Goal: Task Accomplishment & Management: Manage account settings

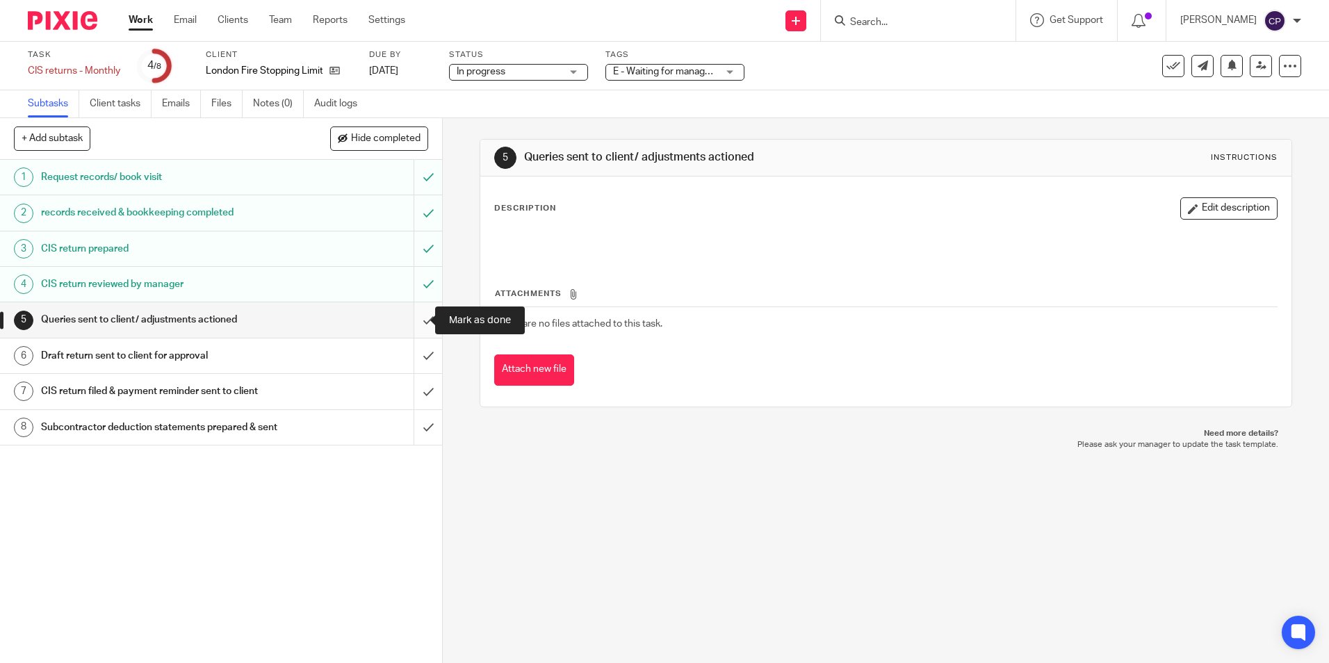
click at [416, 323] on input "submit" at bounding box center [221, 319] width 442 height 35
click at [413, 352] on input "submit" at bounding box center [221, 356] width 442 height 35
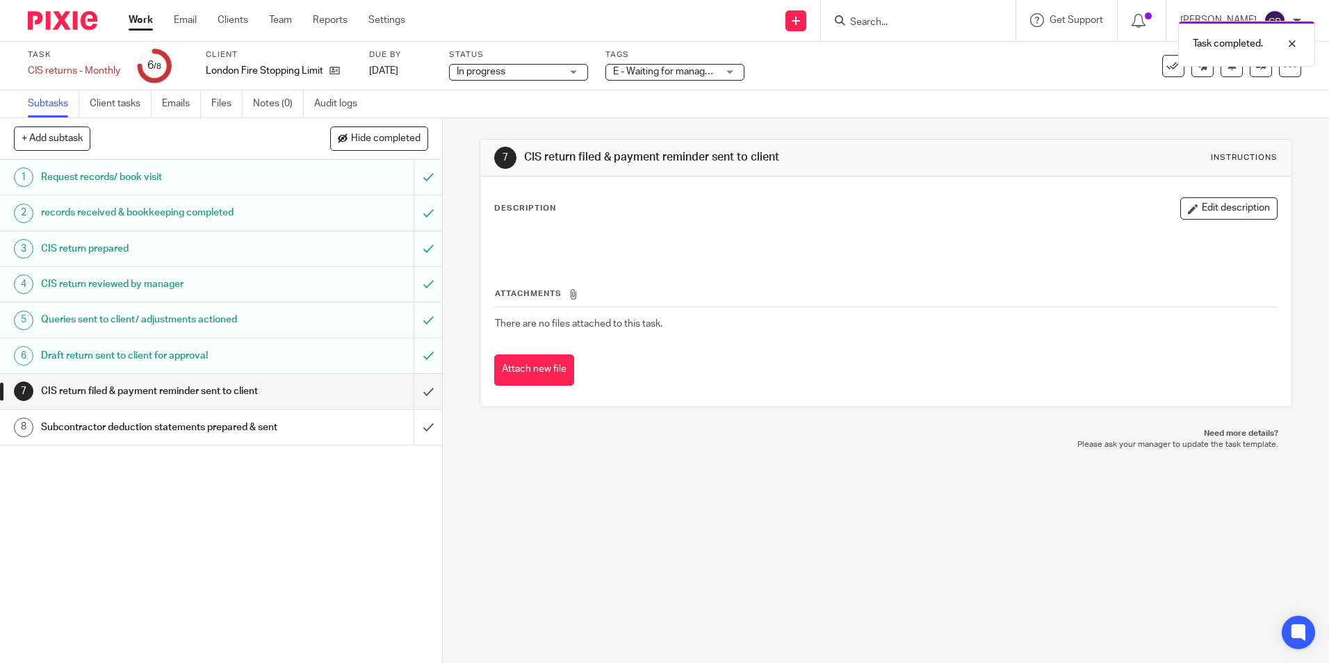
click at [733, 74] on div "E - Waiting for manager review/approval" at bounding box center [674, 72] width 139 height 17
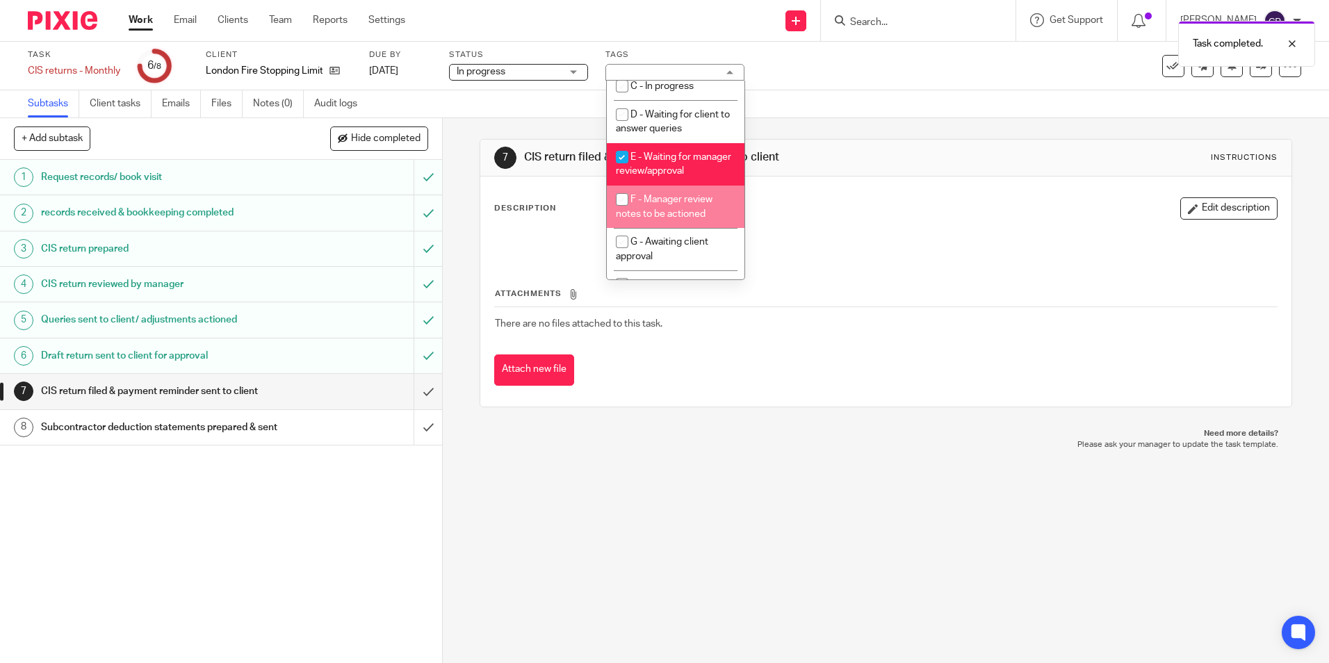
scroll to position [139, 0]
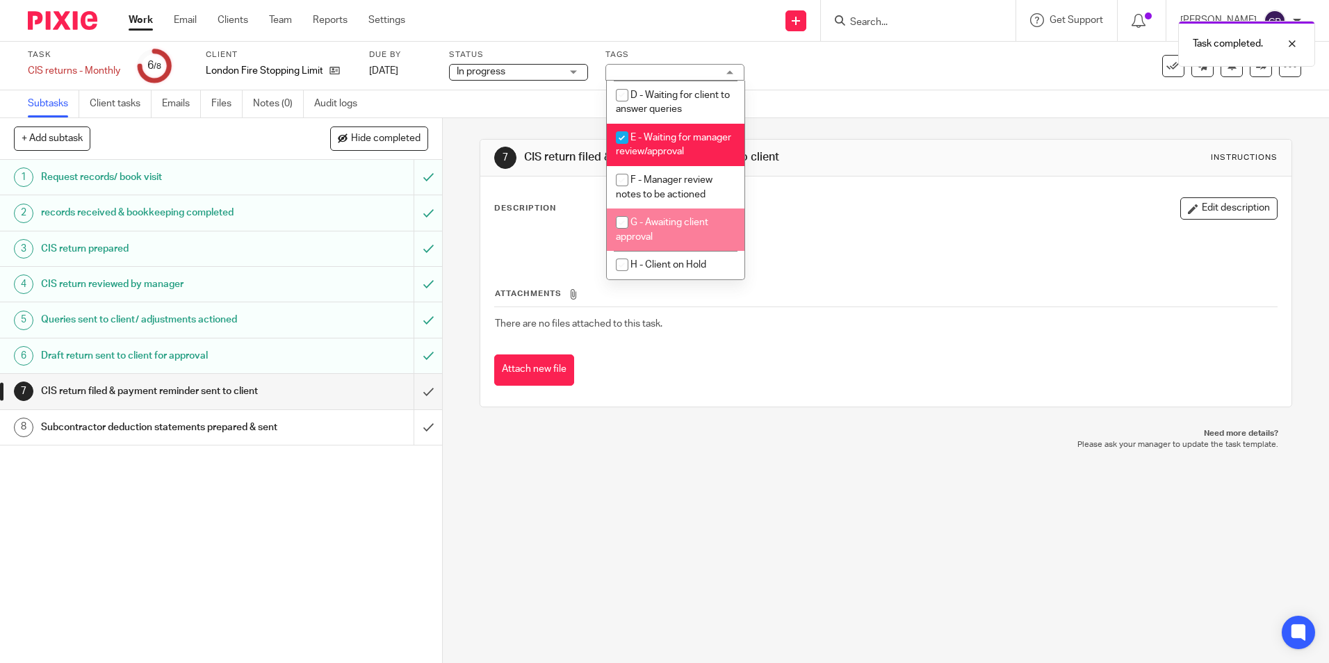
click at [621, 223] on input "checkbox" at bounding box center [622, 222] width 26 height 26
checkbox input "true"
click at [622, 126] on input "checkbox" at bounding box center [622, 137] width 26 height 26
checkbox input "false"
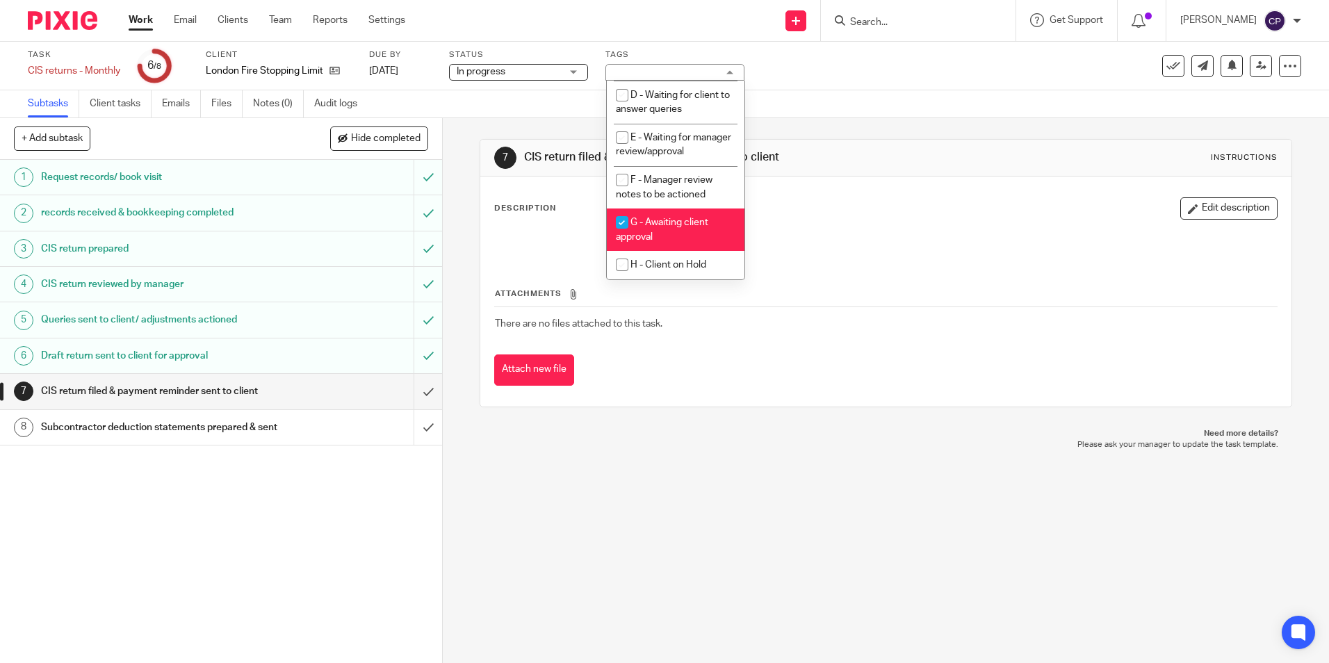
click at [842, 108] on div "Subtasks Client tasks Emails Files Notes (0) Audit logs" at bounding box center [664, 104] width 1329 height 28
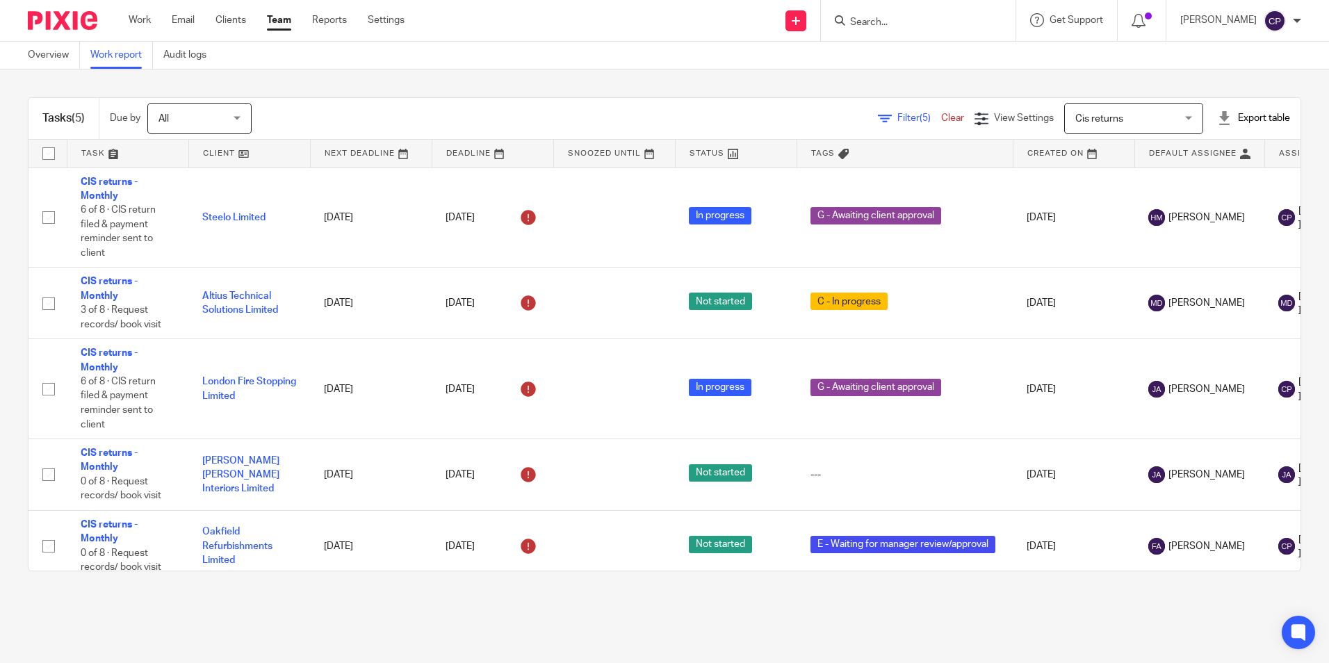
scroll to position [22, 0]
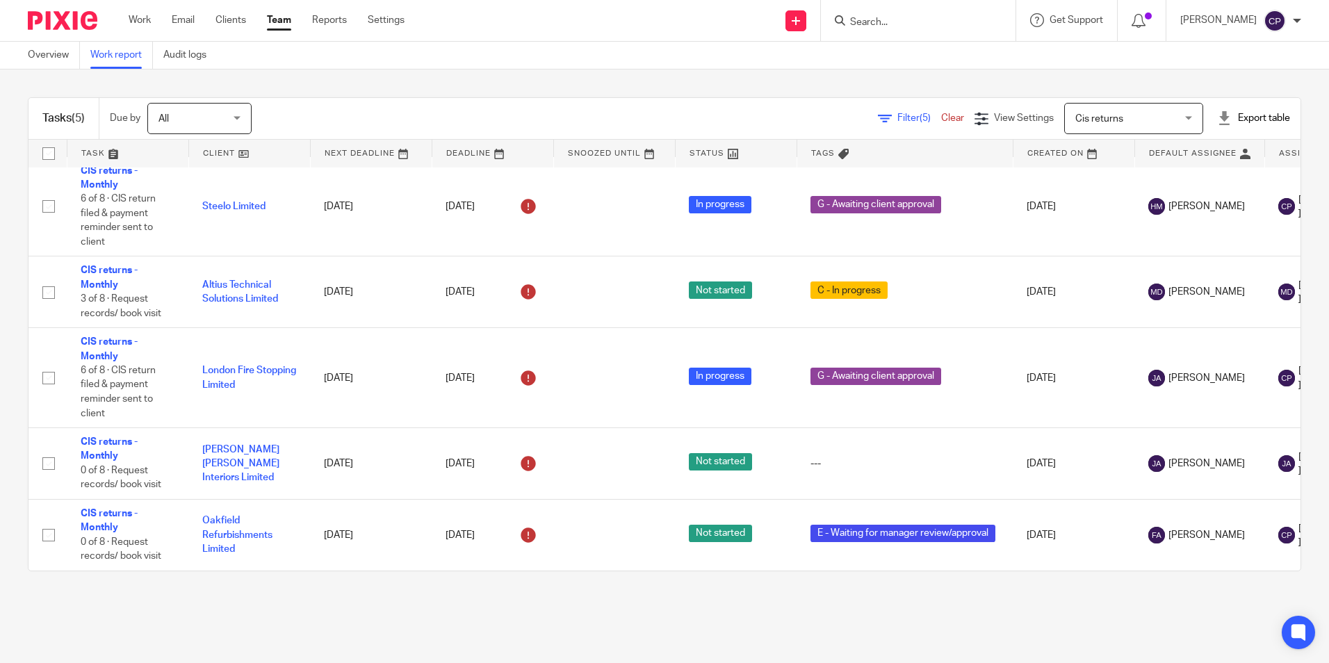
click at [881, 17] on input "Search" at bounding box center [911, 23] width 125 height 13
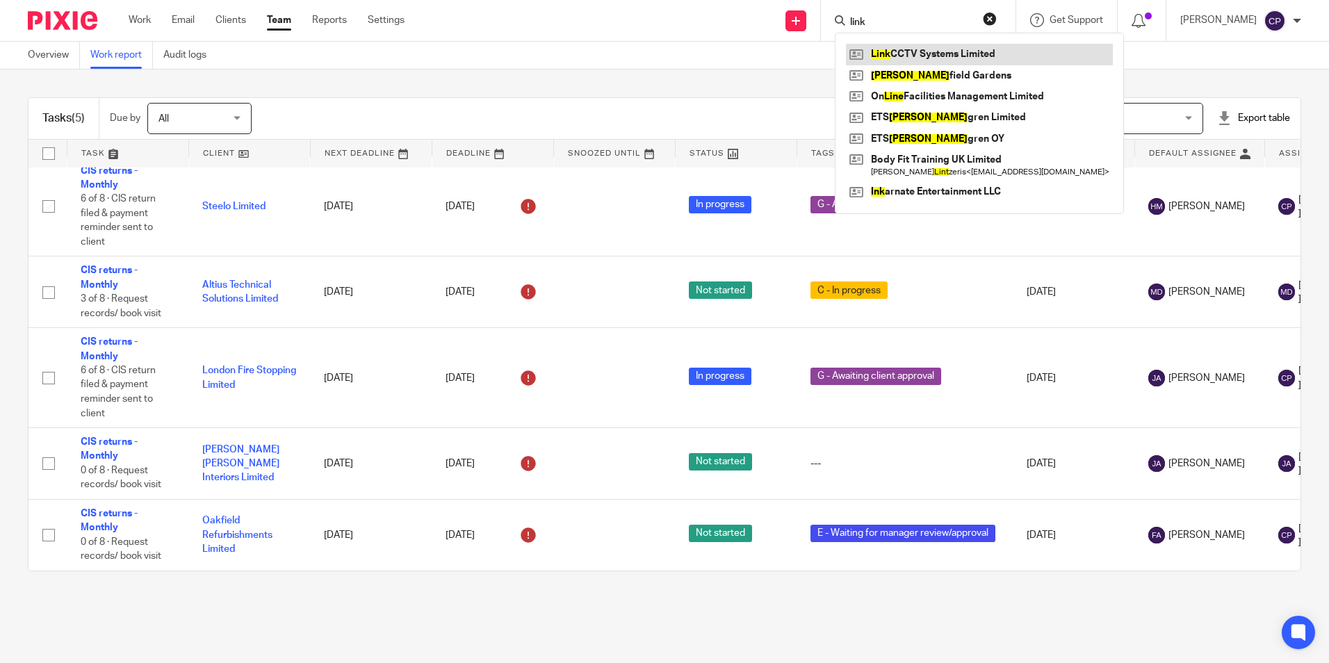
type input "link"
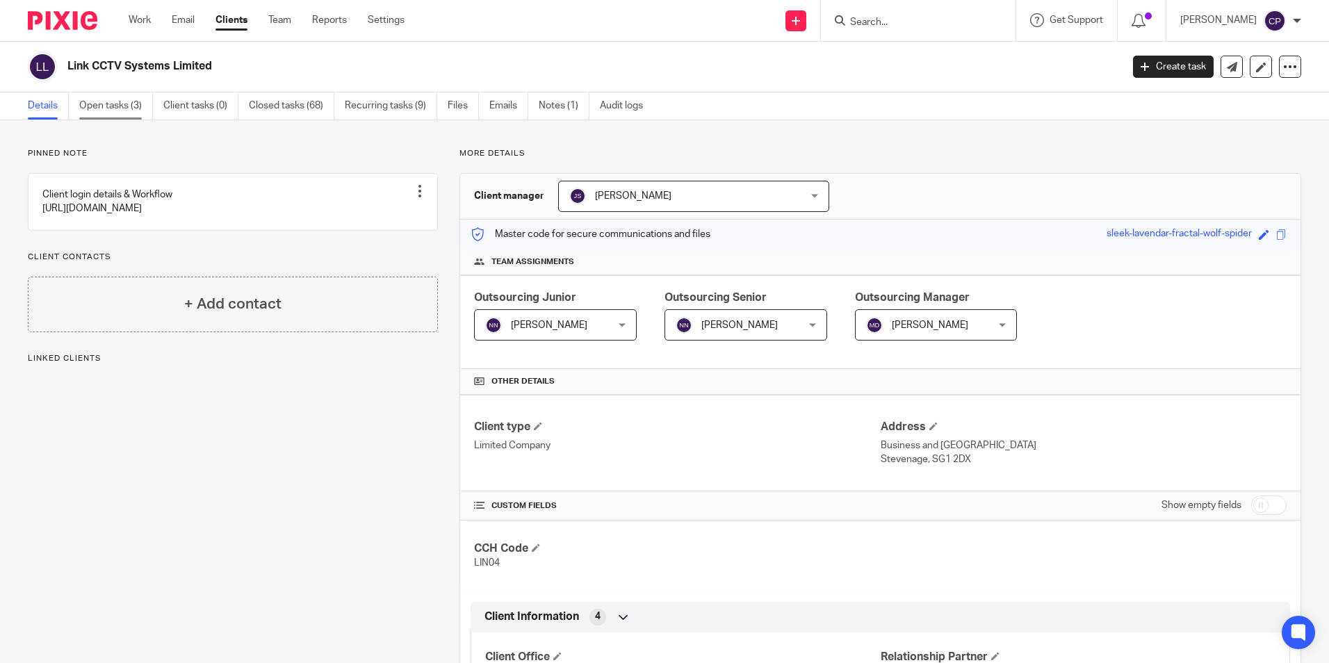
click at [116, 102] on link "Open tasks (3)" at bounding box center [116, 105] width 74 height 27
click at [99, 105] on link "Open tasks (3)" at bounding box center [116, 105] width 74 height 27
